Goal: Book appointment/travel/reservation

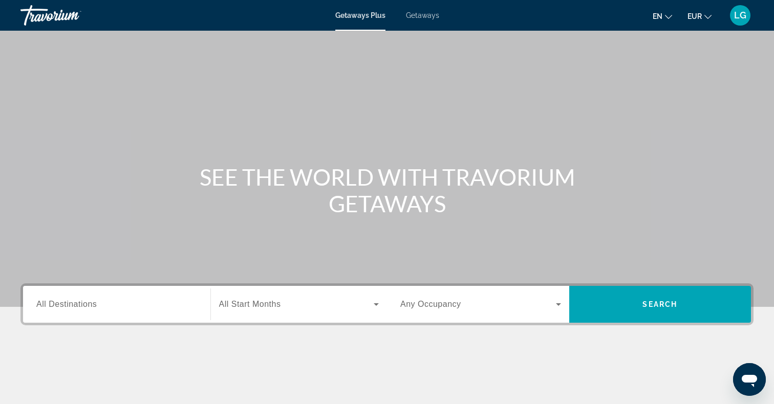
click at [90, 318] on div "Search widget" at bounding box center [116, 304] width 161 height 29
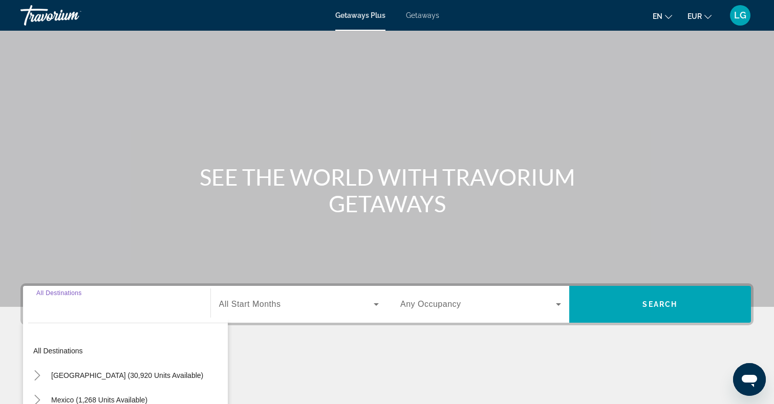
scroll to position [149, 0]
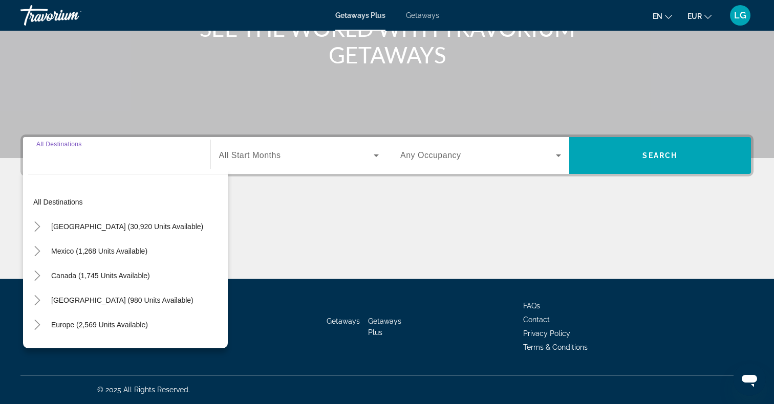
click at [65, 161] on input "Destination All Destinations" at bounding box center [116, 156] width 161 height 12
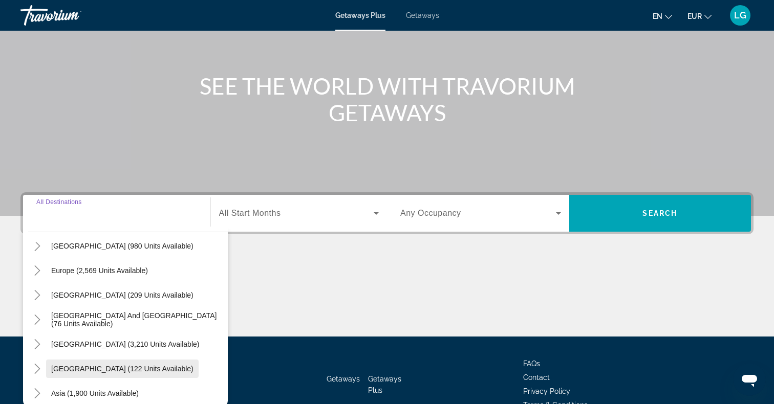
scroll to position [111, 0]
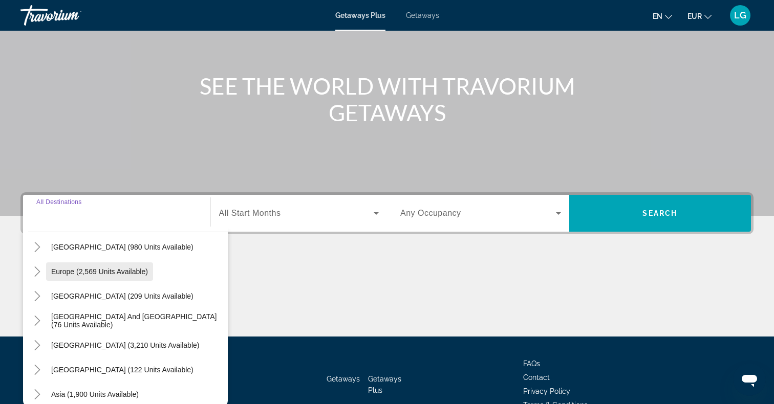
click at [76, 272] on span "Europe (2,569 units available)" at bounding box center [99, 272] width 97 height 8
type input "**********"
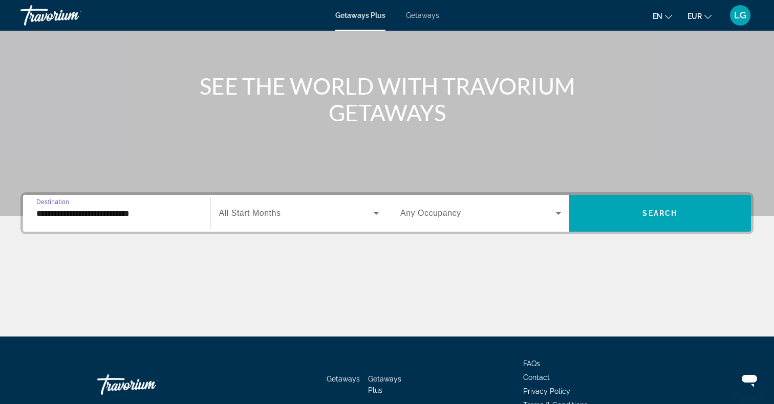
scroll to position [149, 0]
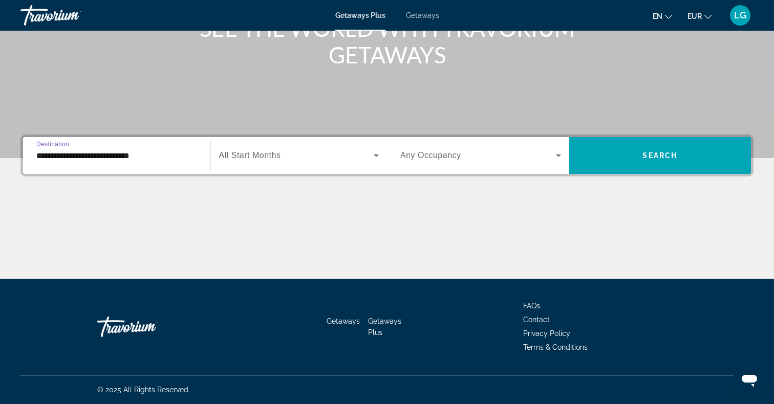
click at [271, 159] on span "All Start Months" at bounding box center [250, 155] width 62 height 9
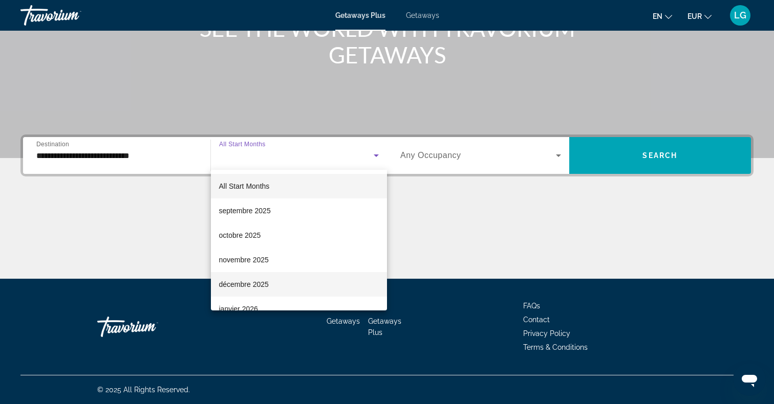
click at [265, 291] on mat-option "décembre 2025" at bounding box center [299, 284] width 177 height 25
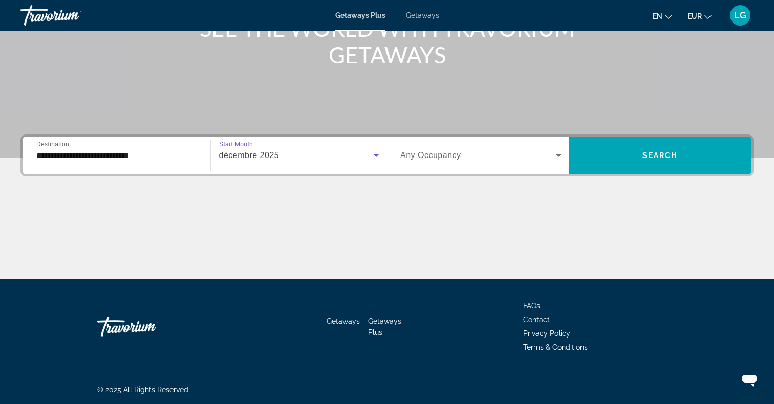
click at [440, 151] on span "Any Occupancy" at bounding box center [430, 155] width 61 height 9
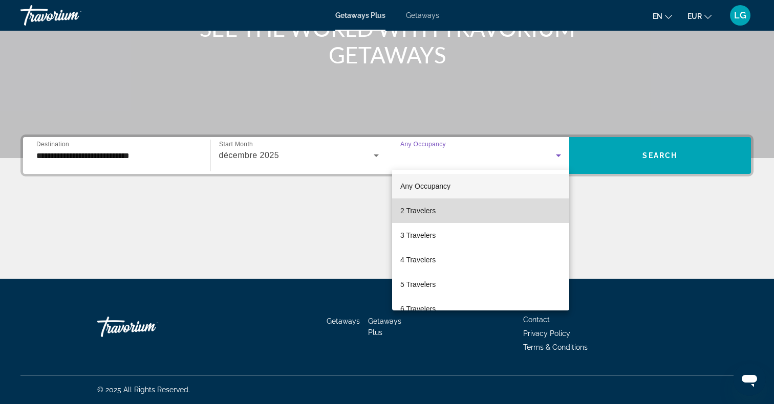
click at [416, 218] on mat-option "2 Travelers" at bounding box center [480, 211] width 177 height 25
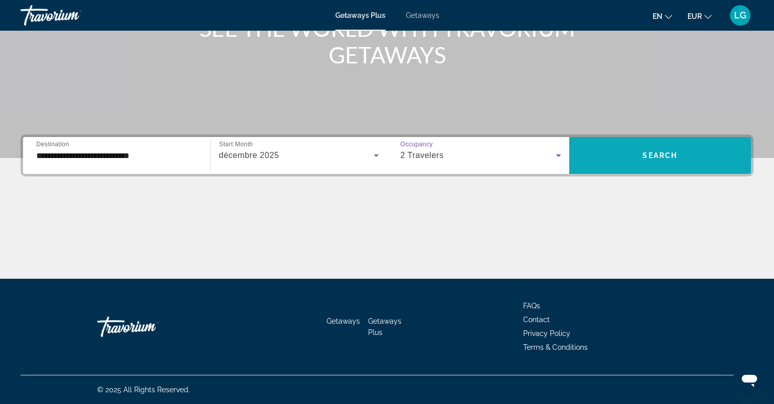
click at [649, 157] on span "Search" at bounding box center [659, 155] width 35 height 8
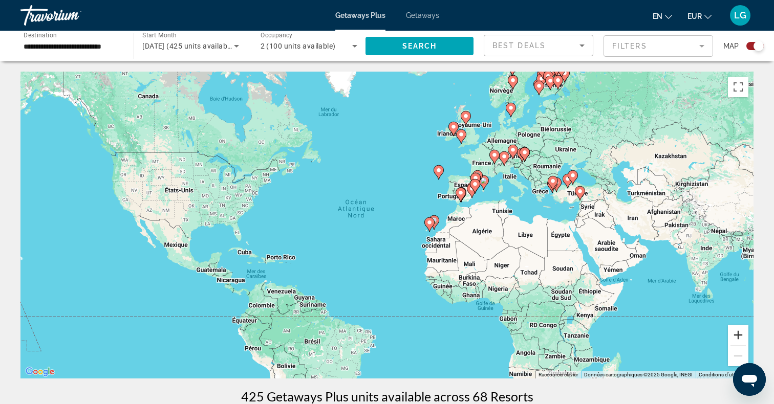
click at [735, 335] on button "Zoom avant" at bounding box center [738, 335] width 20 height 20
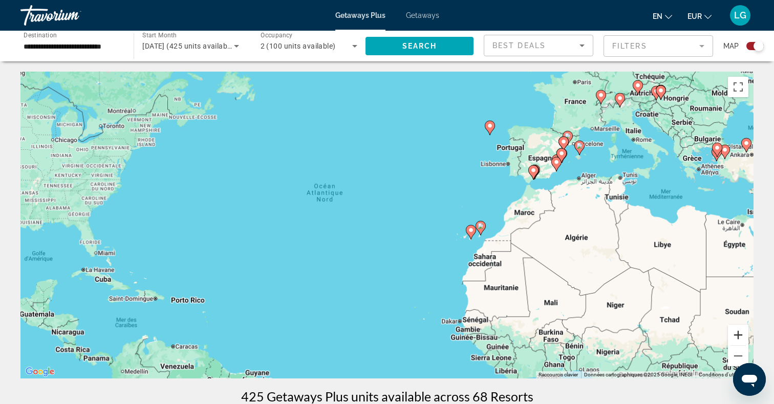
click at [738, 335] on button "Zoom avant" at bounding box center [738, 335] width 20 height 20
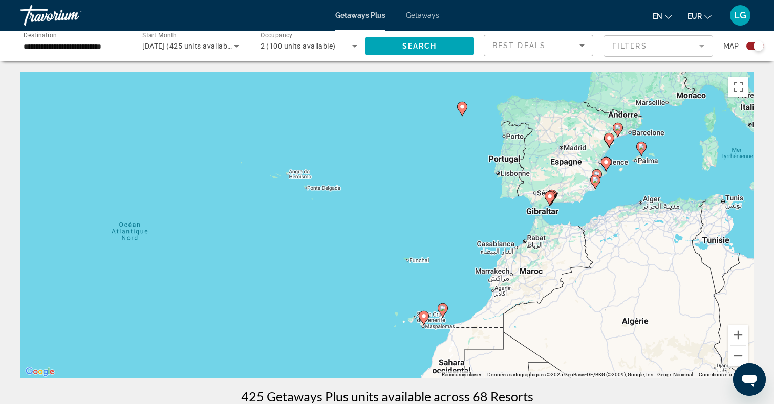
drag, startPoint x: 675, startPoint y: 190, endPoint x: 529, endPoint y: 274, distance: 167.8
click at [529, 274] on div "Pour activer le glissement avec le clavier, appuyez sur Alt+Entrée. Une fois ce…" at bounding box center [386, 225] width 733 height 307
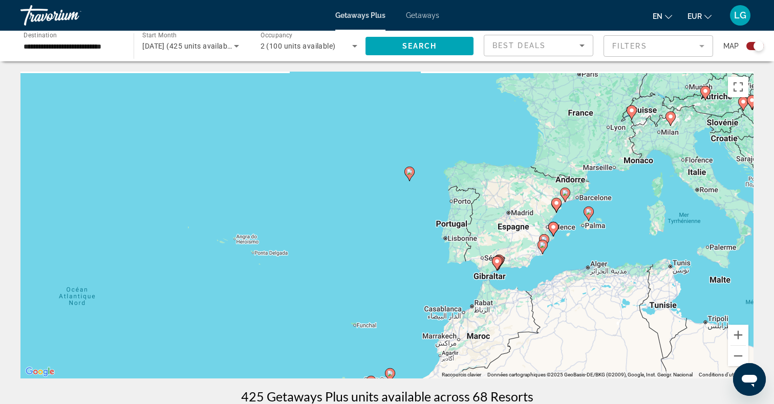
drag, startPoint x: 571, startPoint y: 244, endPoint x: 532, endPoint y: 289, distance: 59.1
click at [533, 289] on div "Pour activer le glissement avec le clavier, appuyez sur Alt+Entrée. Une fois ce…" at bounding box center [386, 225] width 733 height 307
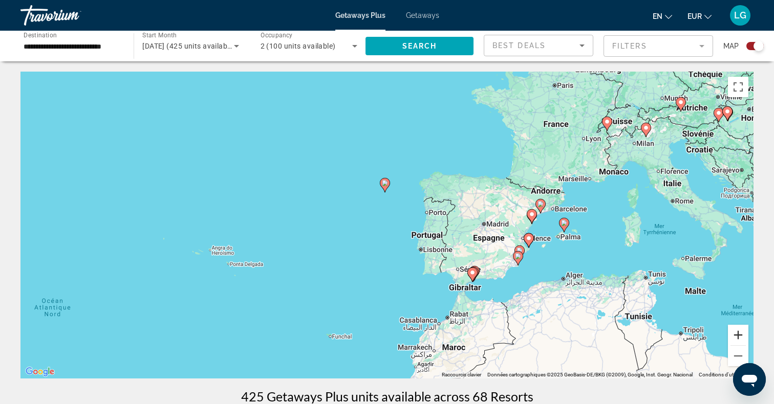
click at [740, 334] on button "Zoom avant" at bounding box center [738, 335] width 20 height 20
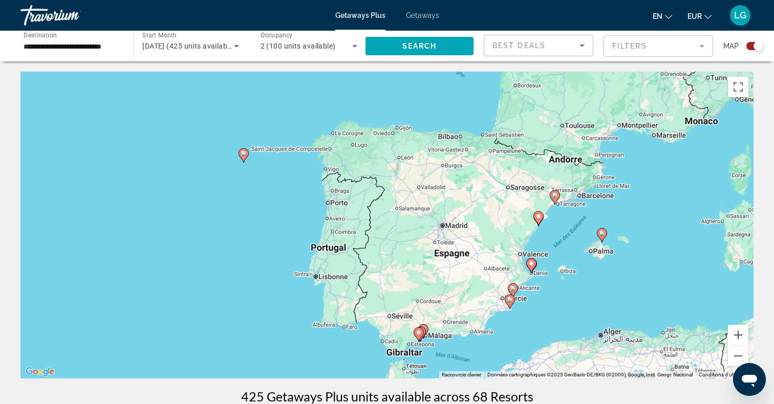
drag, startPoint x: 666, startPoint y: 230, endPoint x: 506, endPoint y: 235, distance: 159.8
click at [506, 235] on div "Pour activer le glissement avec le clavier, appuyez sur Alt+Entrée. Une fois ce…" at bounding box center [386, 225] width 733 height 307
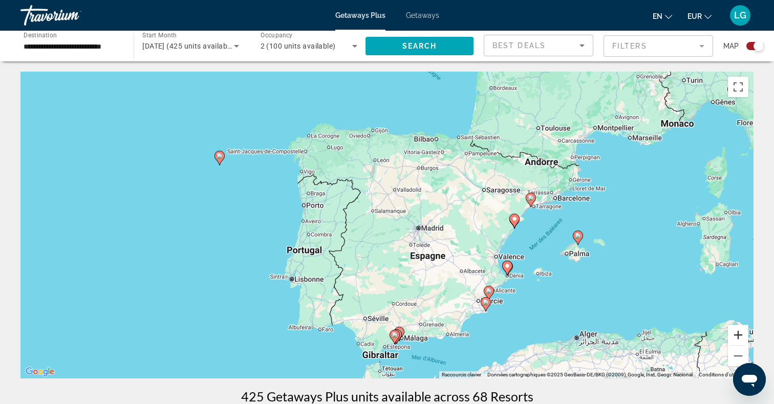
click at [741, 334] on button "Zoom avant" at bounding box center [738, 335] width 20 height 20
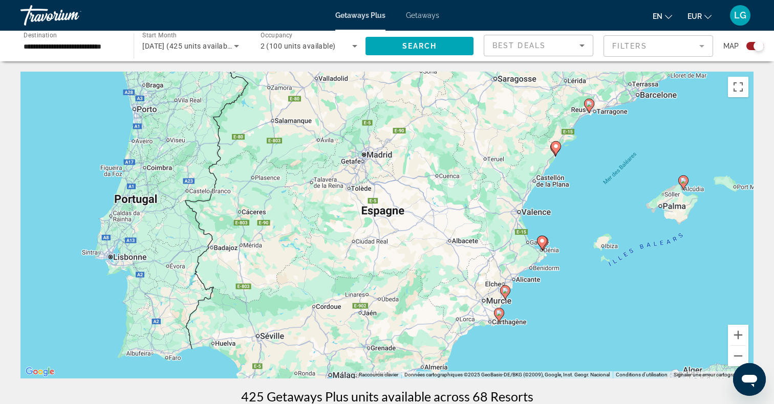
drag, startPoint x: 680, startPoint y: 294, endPoint x: 591, endPoint y: 216, distance: 117.9
click at [591, 216] on div "Pour activer le glissement avec le clavier, appuyez sur Alt+Entrée. Une fois ce…" at bounding box center [386, 225] width 733 height 307
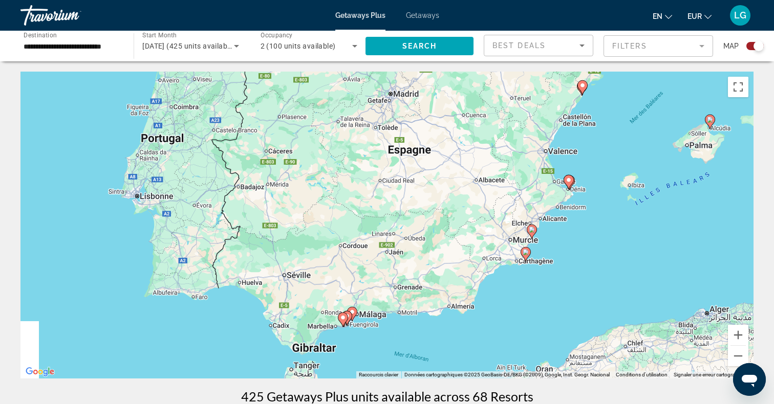
drag, startPoint x: 540, startPoint y: 233, endPoint x: 579, endPoint y: 164, distance: 79.0
click at [579, 164] on div "Pour naviguer, appuyez sur les touches fléchées. Pour activer le glissement ave…" at bounding box center [386, 225] width 733 height 307
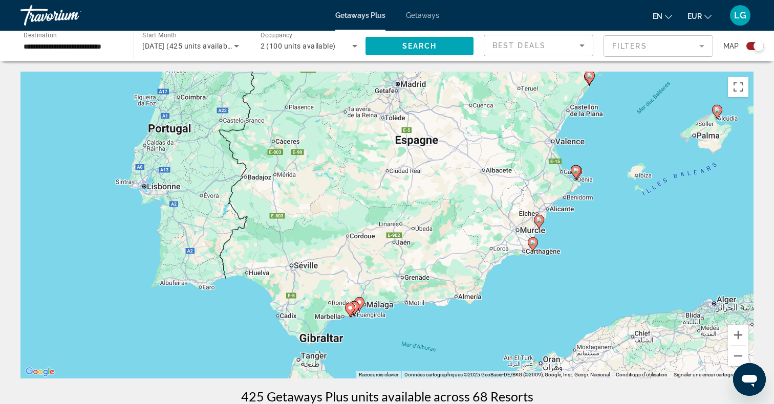
click at [359, 304] on image "Main content" at bounding box center [359, 302] width 6 height 6
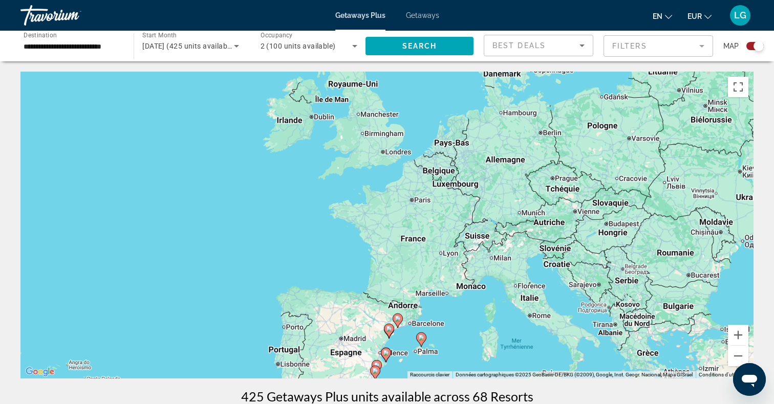
drag, startPoint x: 514, startPoint y: 159, endPoint x: 455, endPoint y: 381, distance: 229.6
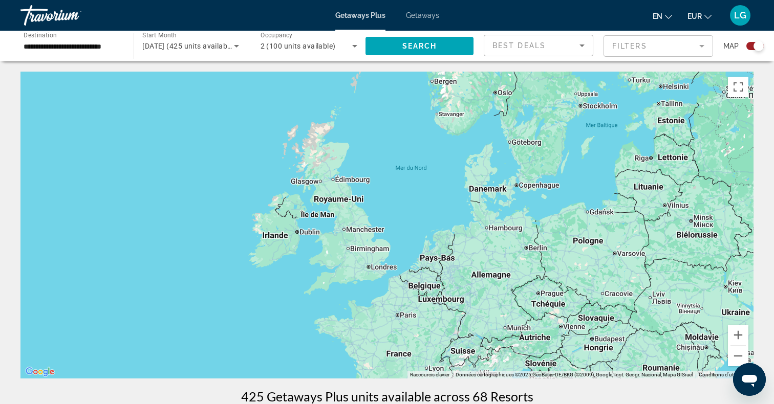
drag, startPoint x: 476, startPoint y: 243, endPoint x: 408, endPoint y: 426, distance: 195.4
click at [408, 404] on html "**********" at bounding box center [387, 202] width 774 height 404
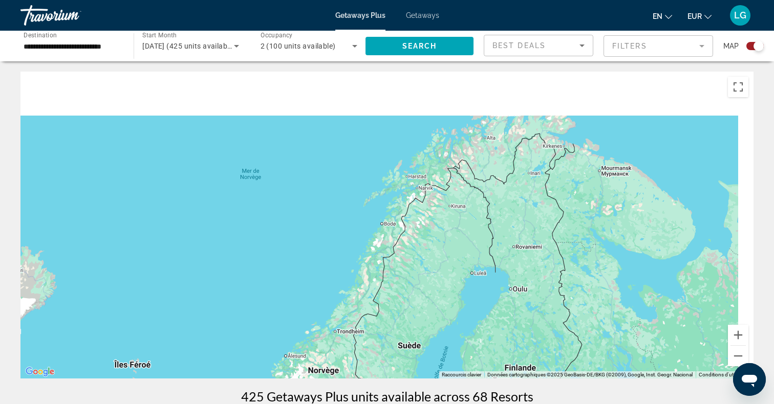
drag, startPoint x: 509, startPoint y: 215, endPoint x: 407, endPoint y: 378, distance: 192.3
click at [407, 378] on div "Pour activer le glissement avec le clavier, appuyez sur Alt+Entrée. Une fois ce…" at bounding box center [386, 225] width 733 height 307
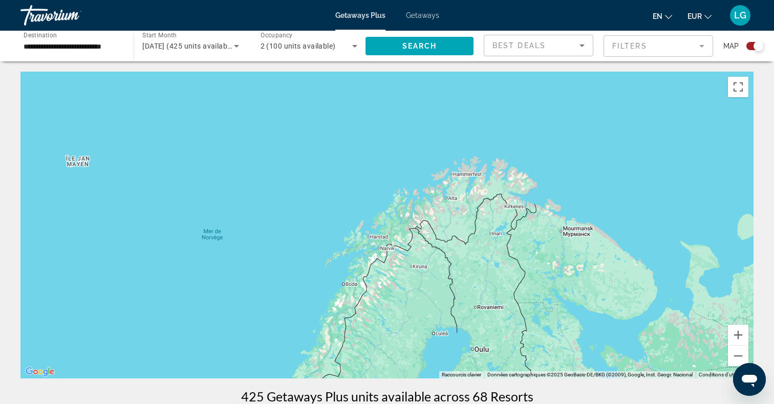
drag, startPoint x: 417, startPoint y: 290, endPoint x: 448, endPoint y: 129, distance: 164.3
click at [448, 132] on div "Pour activer le glissement avec le clavier, appuyez sur Alt+Entrée. Une fois ce…" at bounding box center [386, 225] width 733 height 307
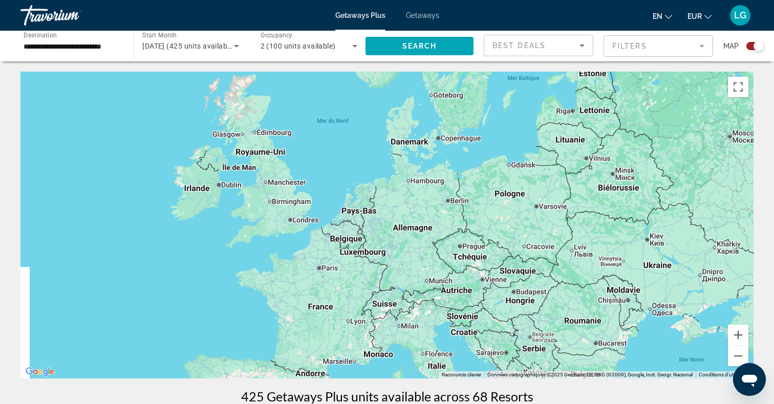
drag, startPoint x: 399, startPoint y: 229, endPoint x: 477, endPoint y: 123, distance: 132.1
click at [476, 124] on div "Pour activer le glissement avec le clavier, appuyez sur Alt+Entrée. Une fois ce…" at bounding box center [386, 225] width 733 height 307
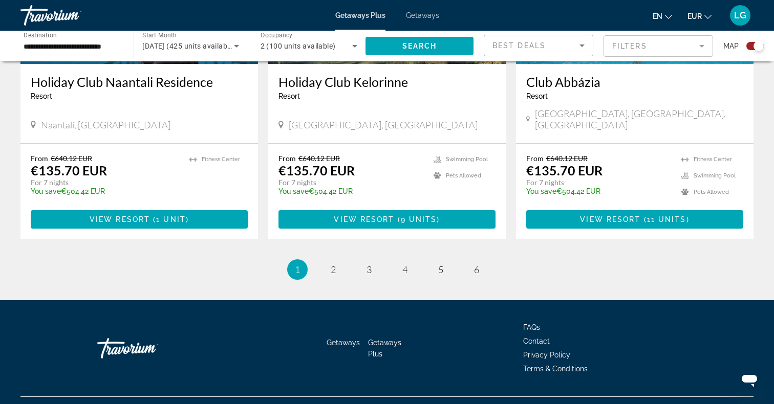
scroll to position [1569, 0]
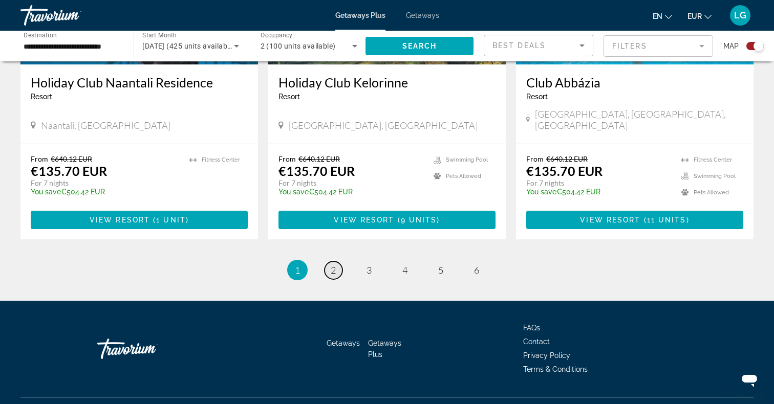
click at [334, 265] on span "2" at bounding box center [333, 270] width 5 height 11
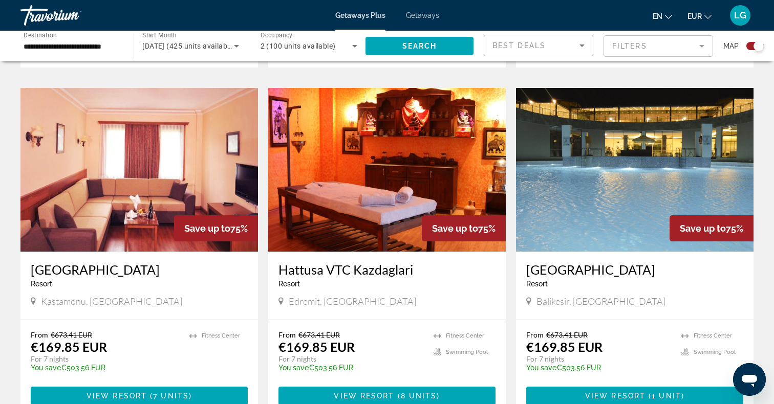
scroll to position [1034, 0]
drag, startPoint x: 525, startPoint y: 259, endPoint x: 692, endPoint y: 265, distance: 167.4
click at [692, 265] on div "[GEOGRAPHIC_DATA] - This is an adults only resort [GEOGRAPHIC_DATA], [GEOGRAPHI…" at bounding box center [634, 286] width 237 height 68
copy h3 "[GEOGRAPHIC_DATA]"
click at [622, 392] on span "View Resort" at bounding box center [615, 396] width 60 height 8
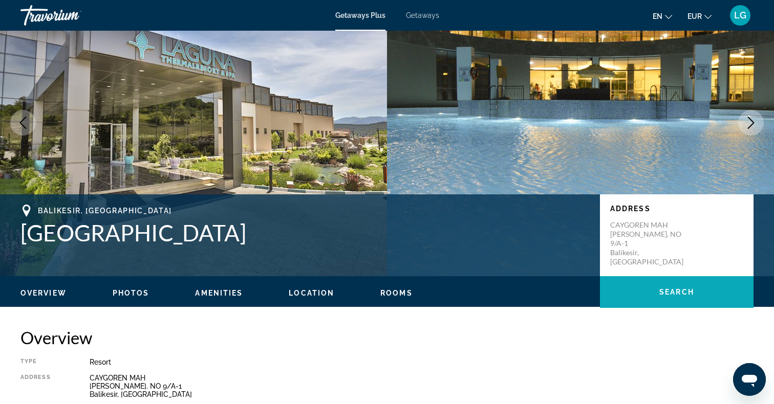
click at [654, 296] on span "Main content" at bounding box center [677, 292] width 154 height 25
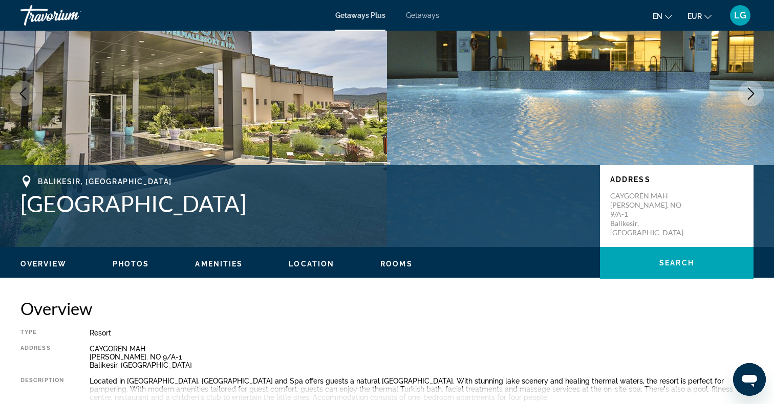
scroll to position [90, 0]
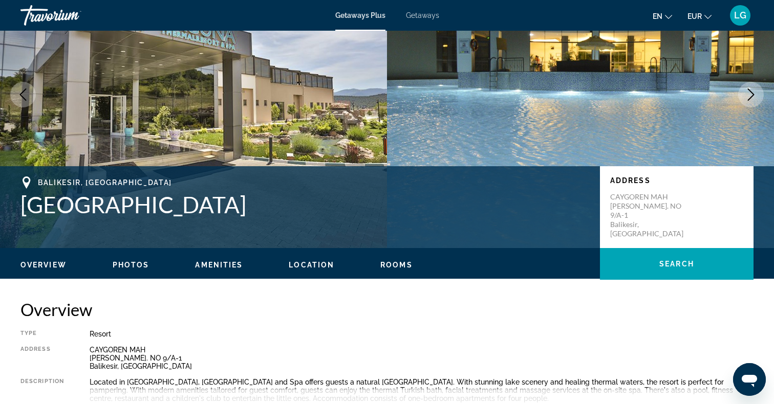
click at [425, 16] on span "Getaways" at bounding box center [422, 15] width 33 height 8
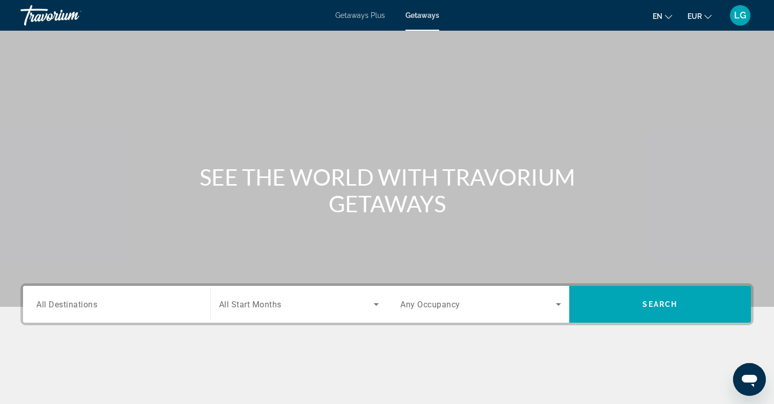
click at [124, 308] on input "Destination All Destinations" at bounding box center [116, 305] width 161 height 12
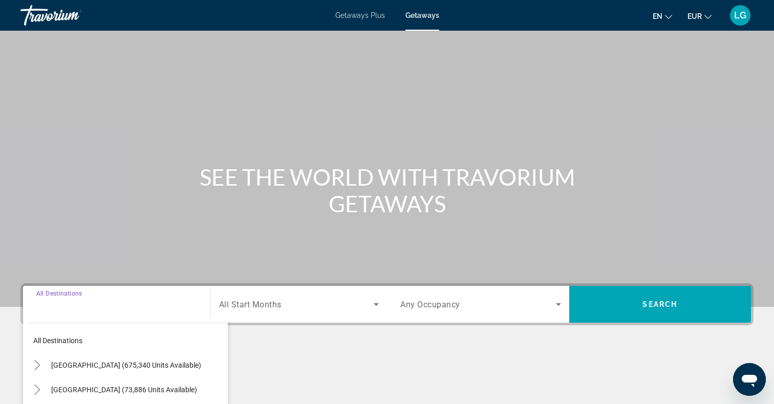
scroll to position [149, 0]
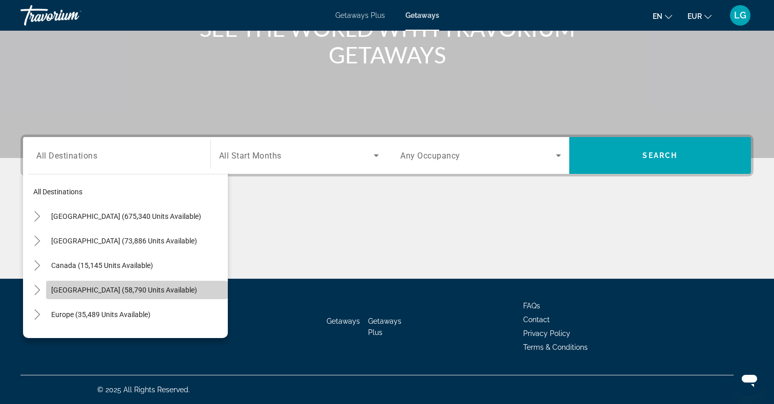
click at [78, 289] on span "[GEOGRAPHIC_DATA] (58,790 units available)" at bounding box center [124, 290] width 146 height 8
type input "**********"
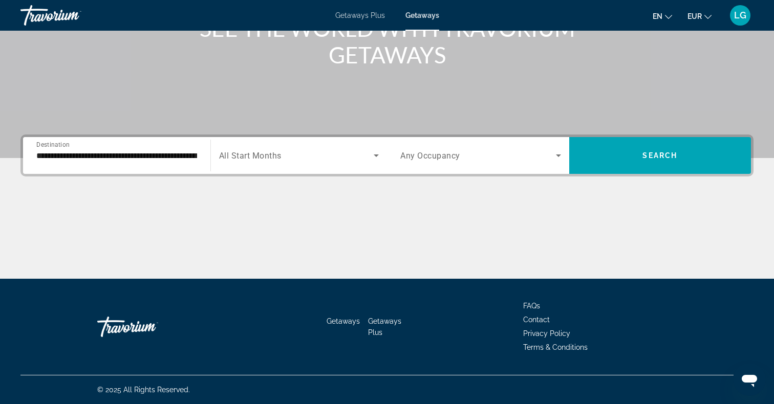
click at [280, 154] on span "All Start Months" at bounding box center [250, 156] width 62 height 10
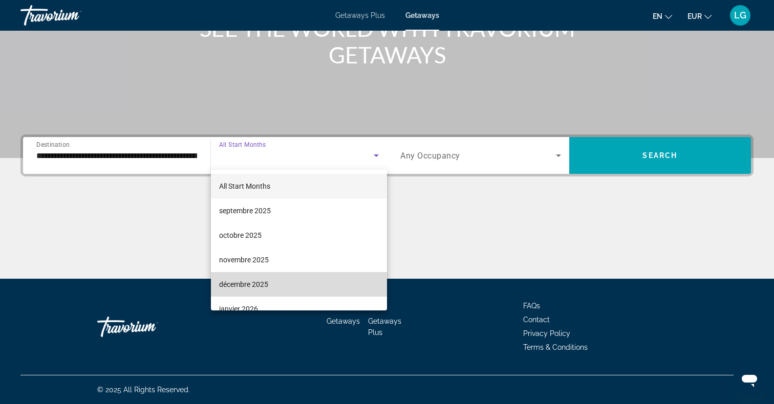
click at [244, 286] on span "décembre 2025" at bounding box center [243, 284] width 49 height 12
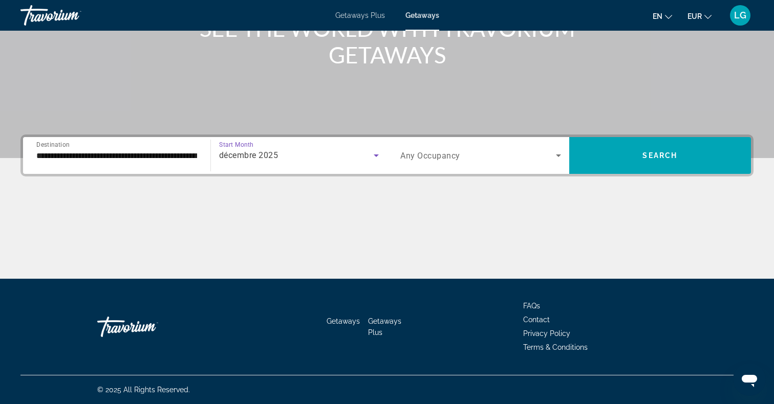
click at [426, 158] on span "Any Occupancy" at bounding box center [430, 156] width 60 height 10
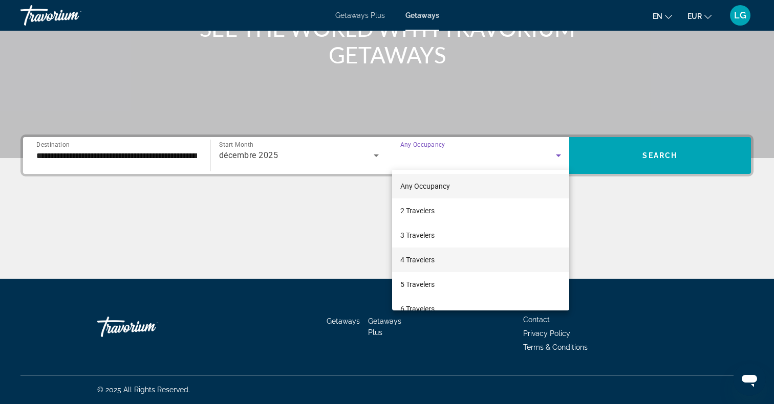
click at [423, 259] on span "4 Travelers" at bounding box center [417, 260] width 34 height 12
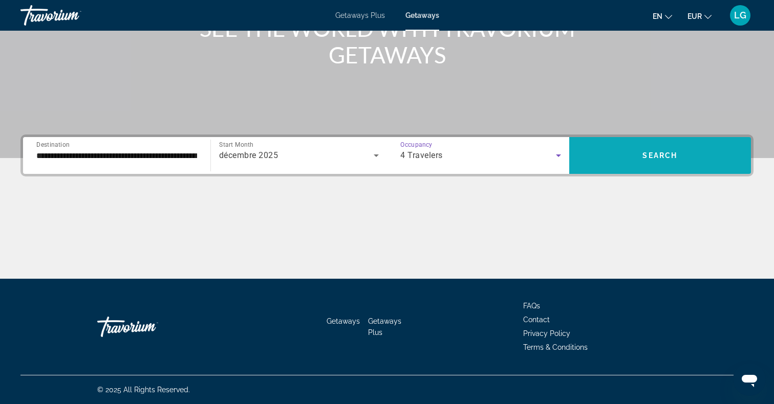
click at [650, 162] on span "Search widget" at bounding box center [660, 155] width 182 height 25
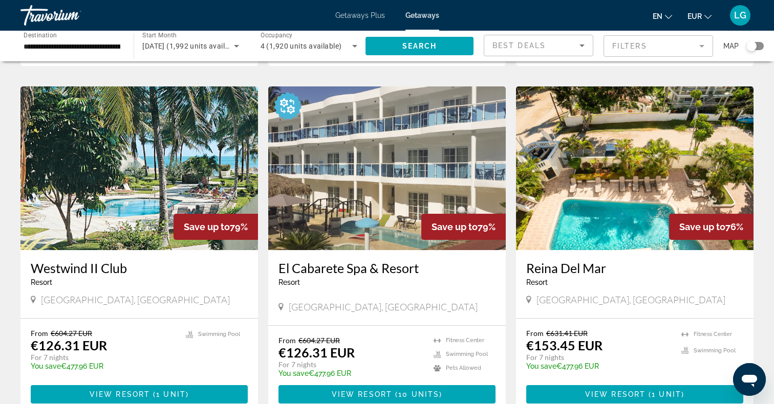
scroll to position [379, 0]
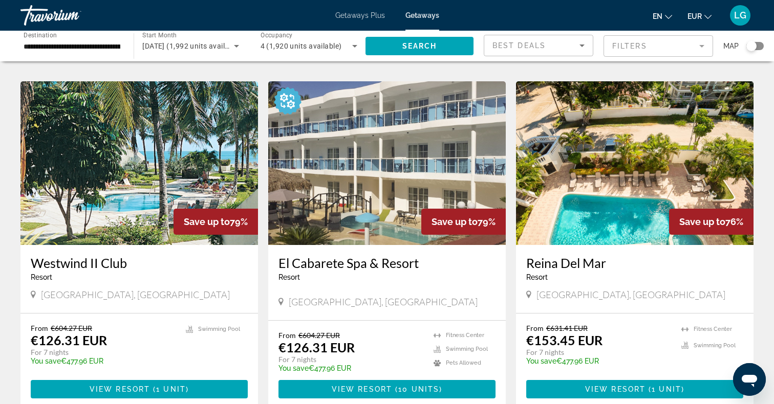
click at [64, 45] on input "**********" at bounding box center [72, 46] width 97 height 12
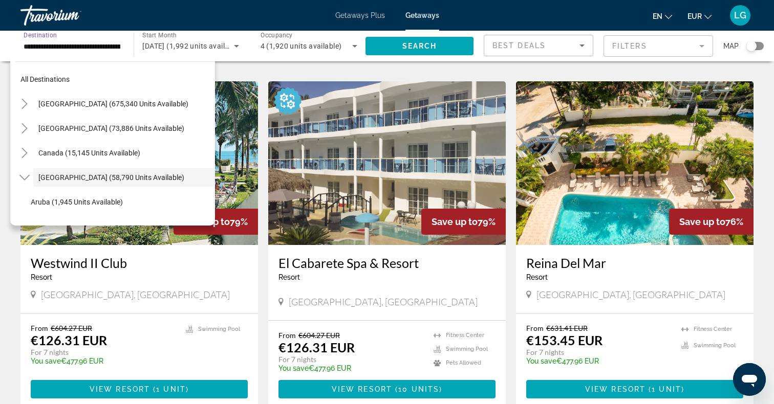
scroll to position [36, 0]
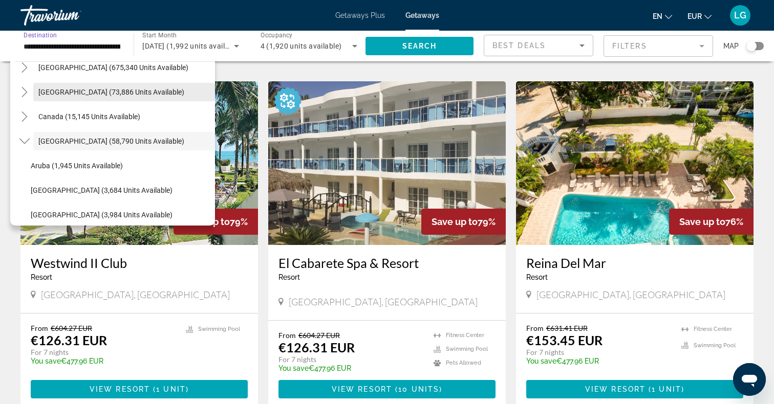
click at [70, 88] on span "Search widget" at bounding box center [124, 92] width 182 height 25
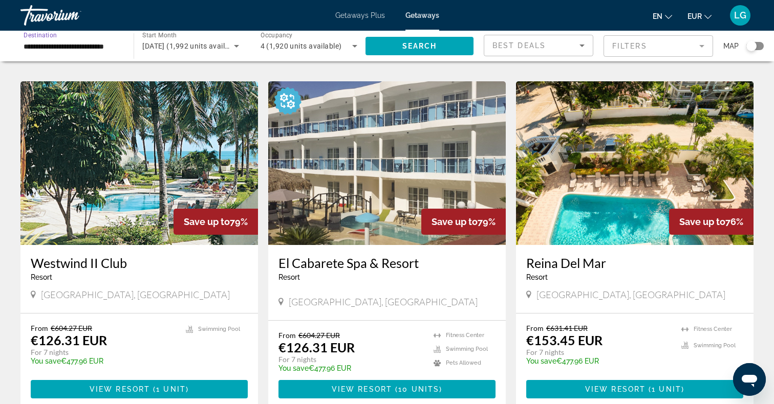
click at [77, 44] on input "**********" at bounding box center [72, 46] width 97 height 12
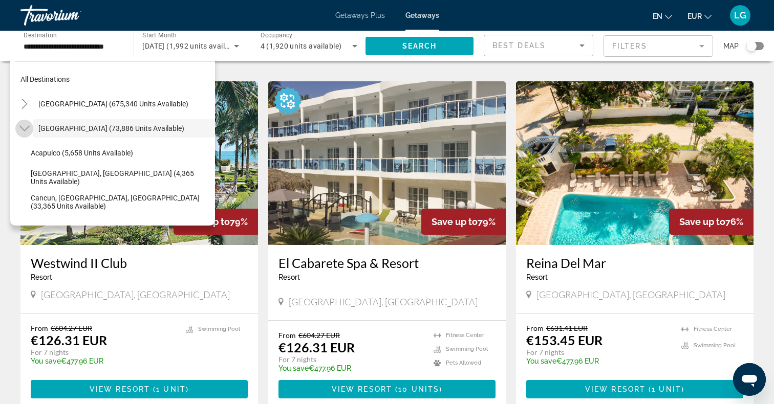
click at [24, 128] on icon "Toggle Mexico (73,886 units available)" at bounding box center [24, 128] width 10 height 10
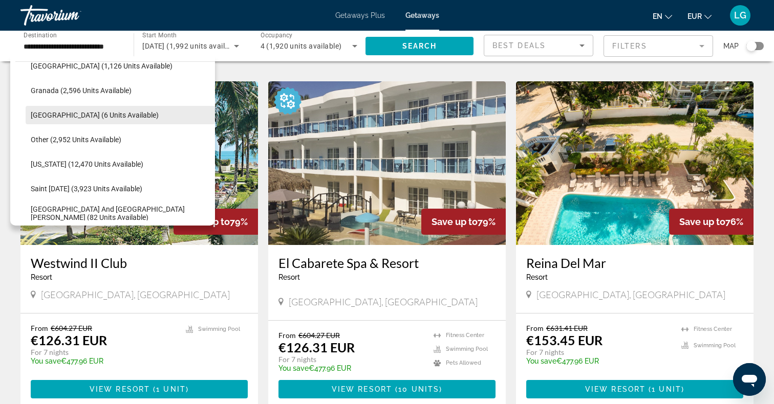
scroll to position [246, 0]
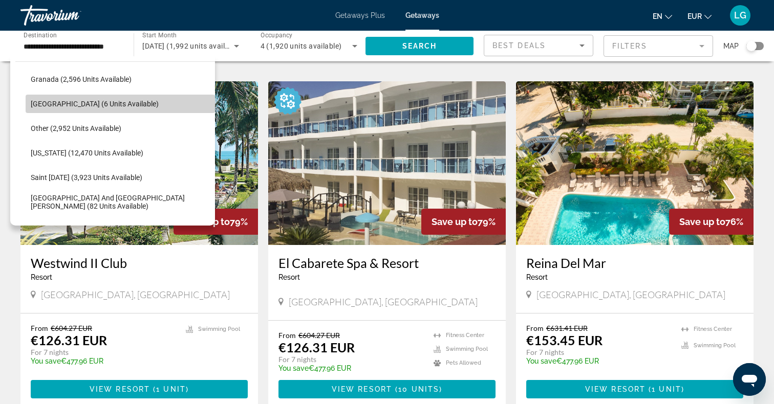
click at [68, 103] on span "[GEOGRAPHIC_DATA] (6 units available)" at bounding box center [95, 104] width 128 height 8
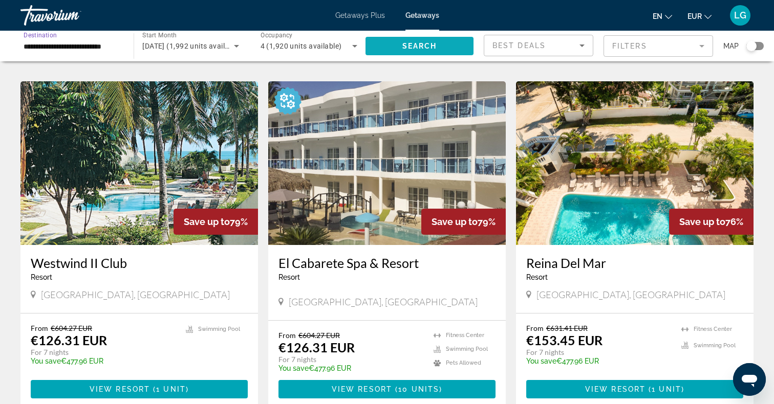
click at [402, 47] on span "Search" at bounding box center [419, 46] width 35 height 8
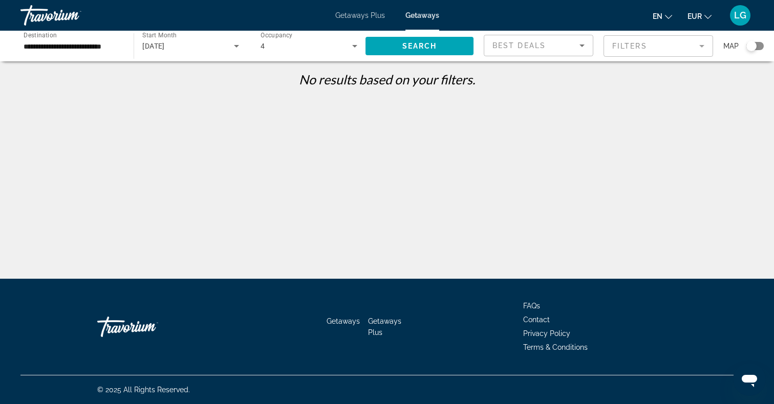
click at [109, 51] on input "**********" at bounding box center [72, 46] width 97 height 12
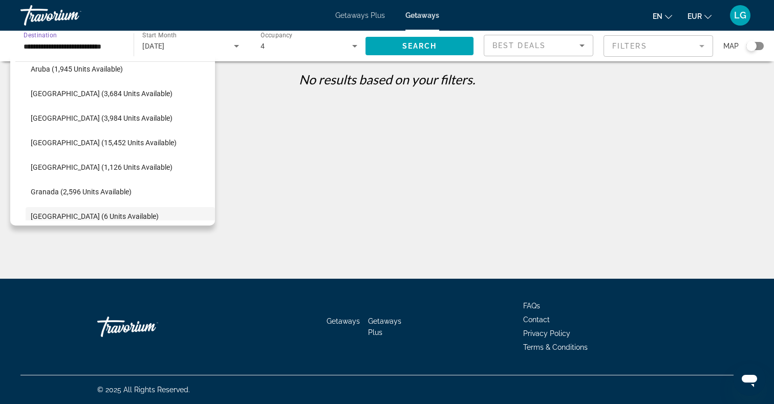
scroll to position [98, 0]
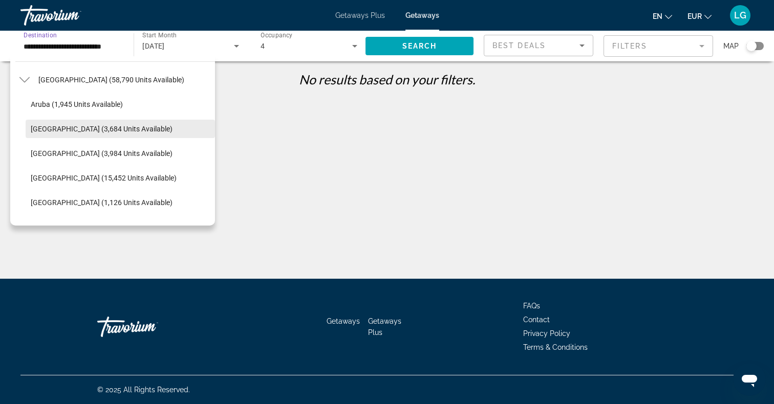
click at [69, 126] on span "[GEOGRAPHIC_DATA] (3,684 units available)" at bounding box center [102, 129] width 142 height 8
type input "**********"
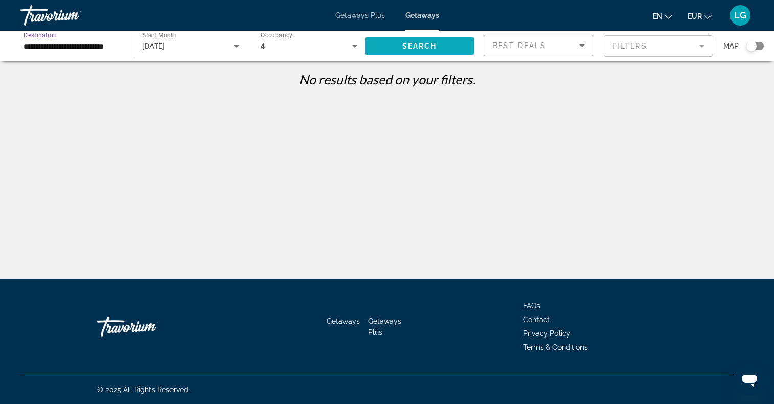
click at [383, 43] on span "Search widget" at bounding box center [419, 46] width 108 height 25
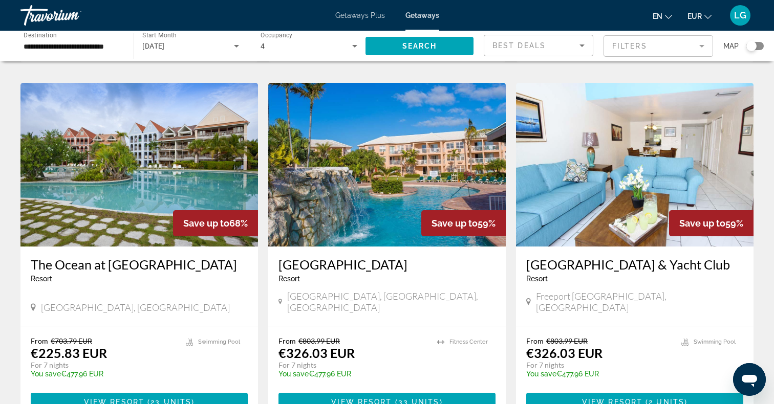
scroll to position [378, 0]
click at [112, 177] on img "Main content" at bounding box center [138, 165] width 237 height 164
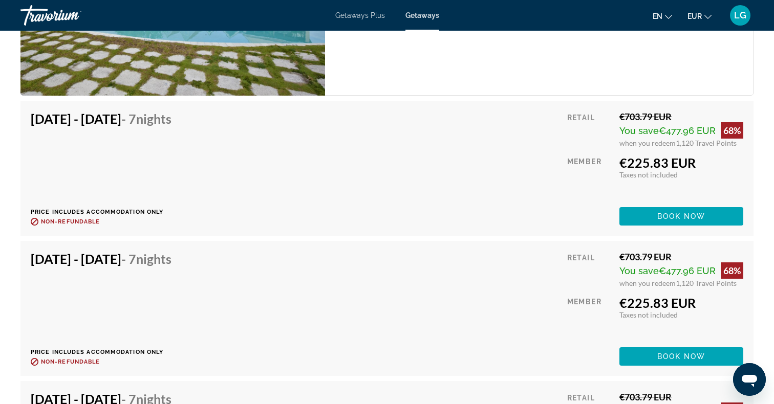
scroll to position [1916, 0]
